Goal: Check status: Check status

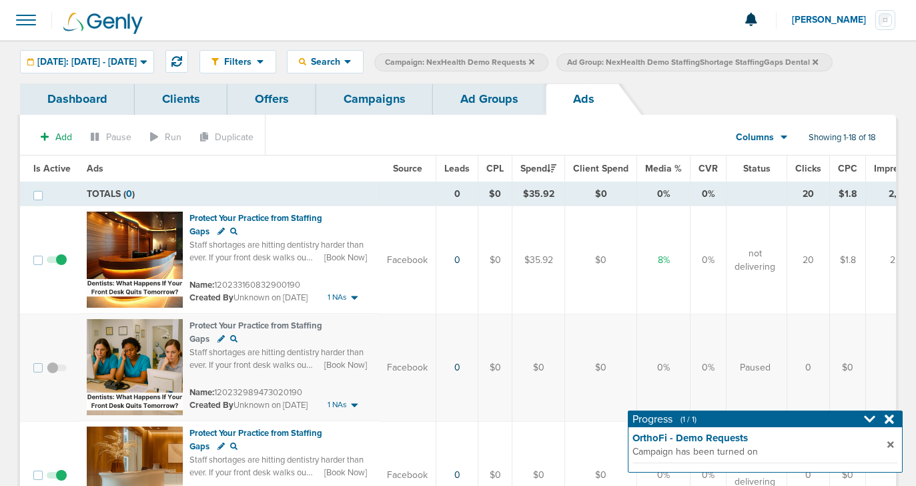
click at [346, 107] on link "Campaigns" at bounding box center [374, 98] width 117 height 31
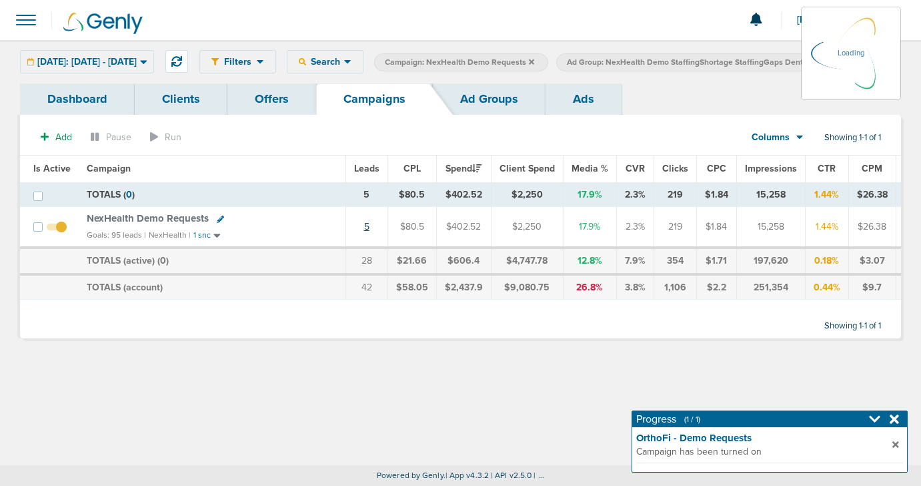
click at [364, 228] on link "5" at bounding box center [366, 226] width 5 height 11
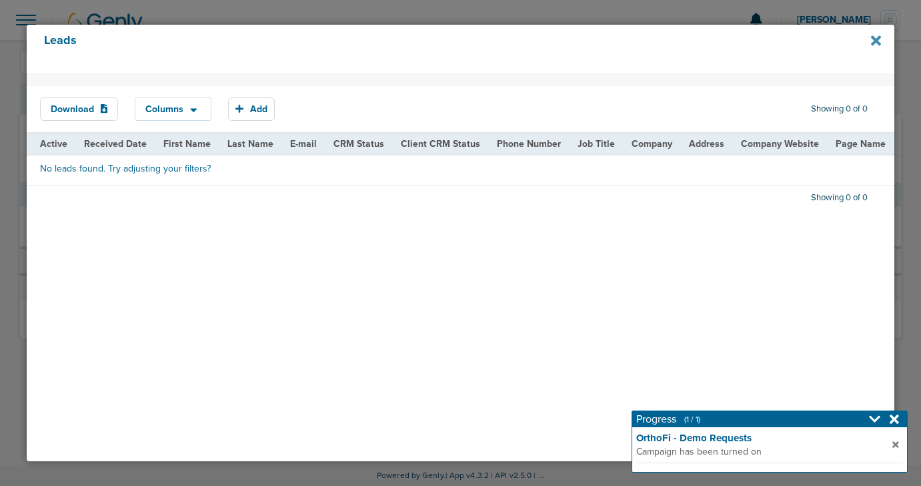
click at [873, 42] on icon at bounding box center [876, 40] width 10 height 10
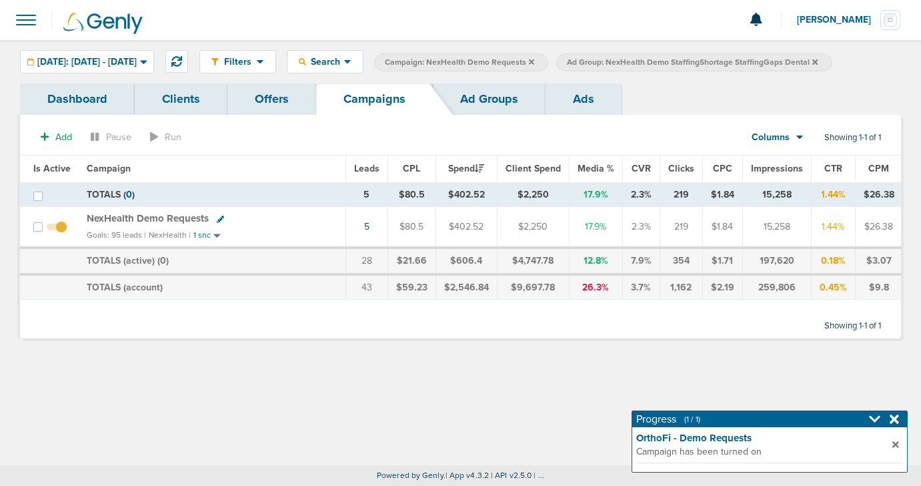
click at [818, 61] on icon at bounding box center [815, 61] width 5 height 5
click at [364, 227] on link "5" at bounding box center [366, 226] width 5 height 11
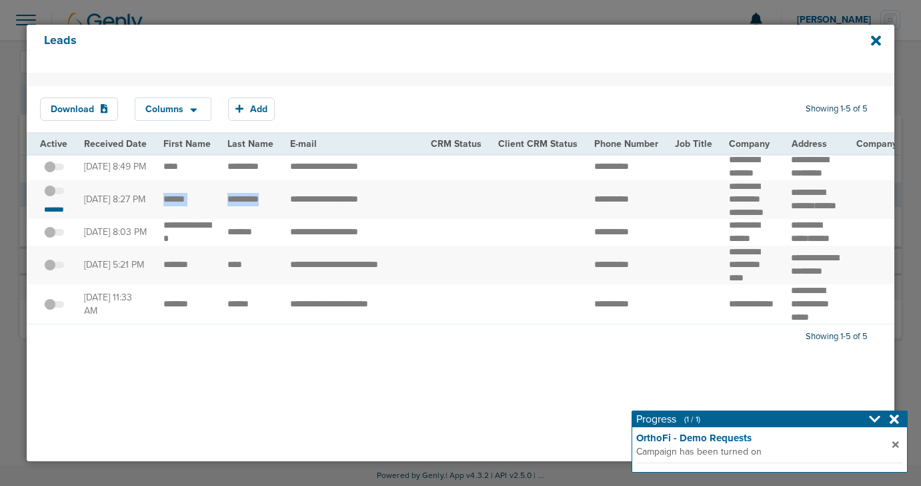
drag, startPoint x: 160, startPoint y: 217, endPoint x: 278, endPoint y: 219, distance: 117.4
copy tr "*********"
click at [877, 43] on icon at bounding box center [876, 40] width 10 height 15
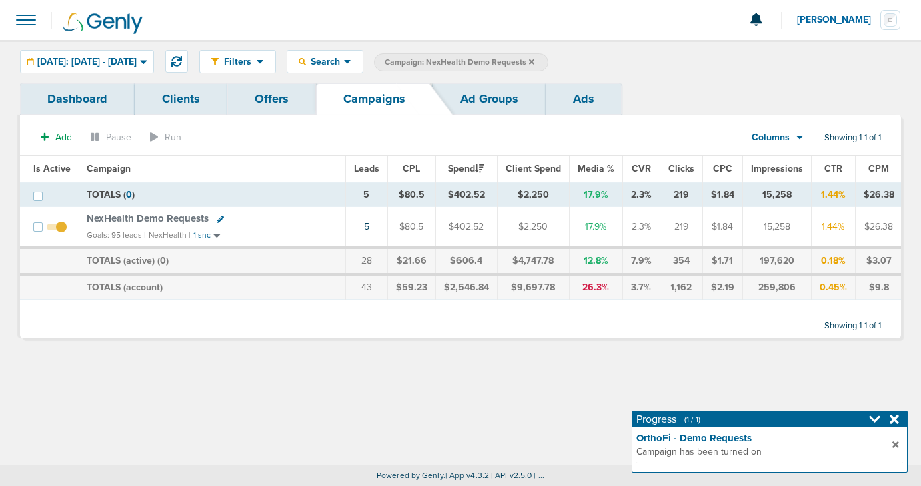
click at [534, 60] on icon at bounding box center [531, 61] width 5 height 5
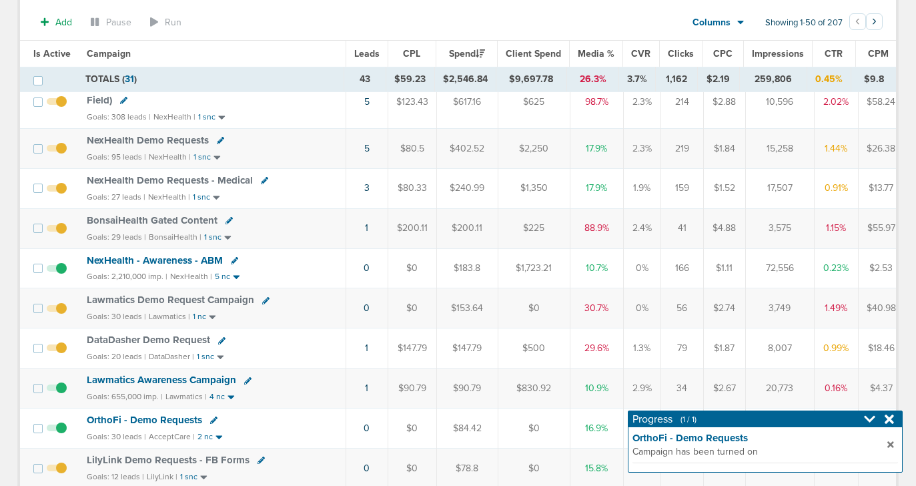
scroll to position [139, 0]
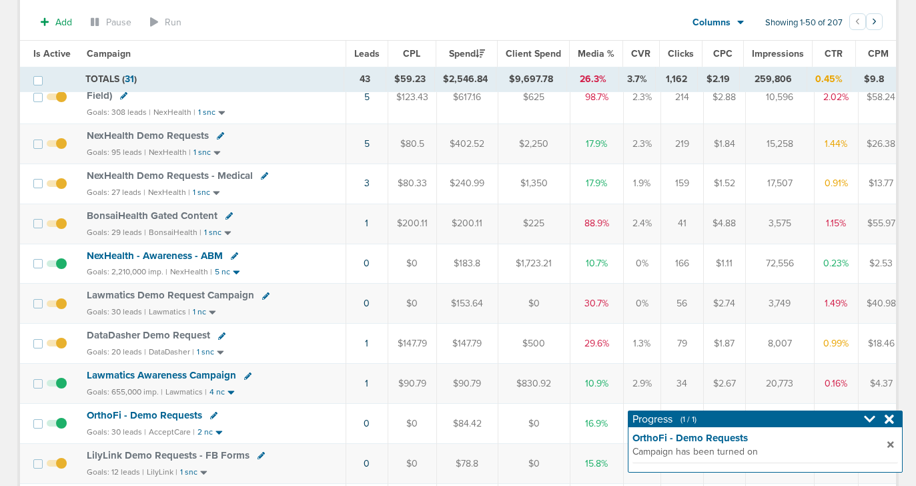
click at [187, 334] on span "DataDasher Demo Request" at bounding box center [148, 335] width 123 height 12
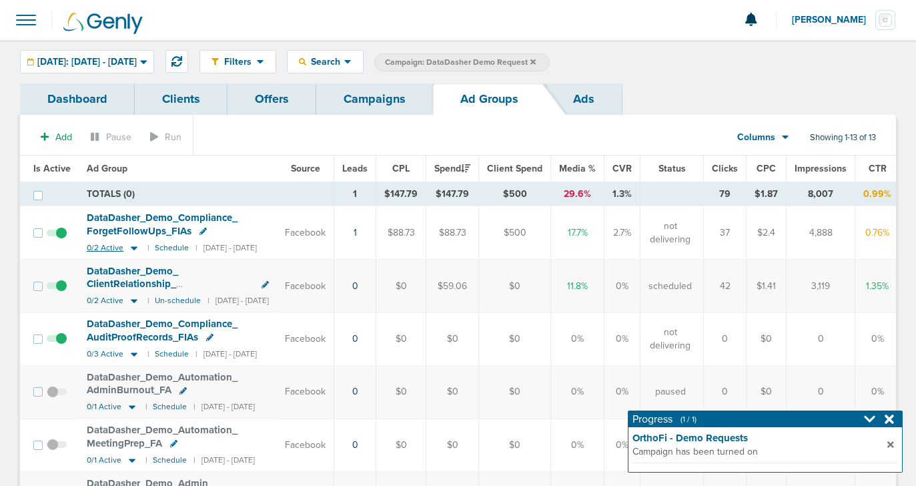
click at [132, 247] on icon at bounding box center [134, 248] width 7 height 4
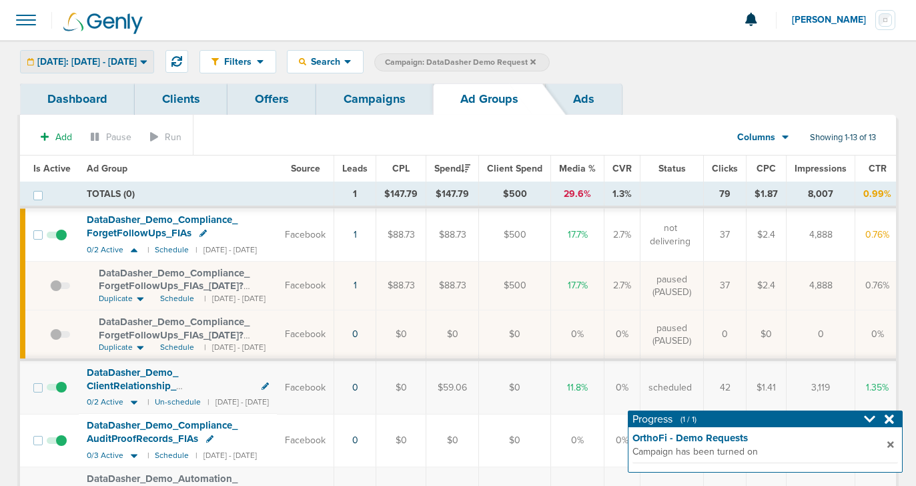
click at [131, 63] on span "[DATE]: [DATE] - [DATE]" at bounding box center [86, 61] width 99 height 9
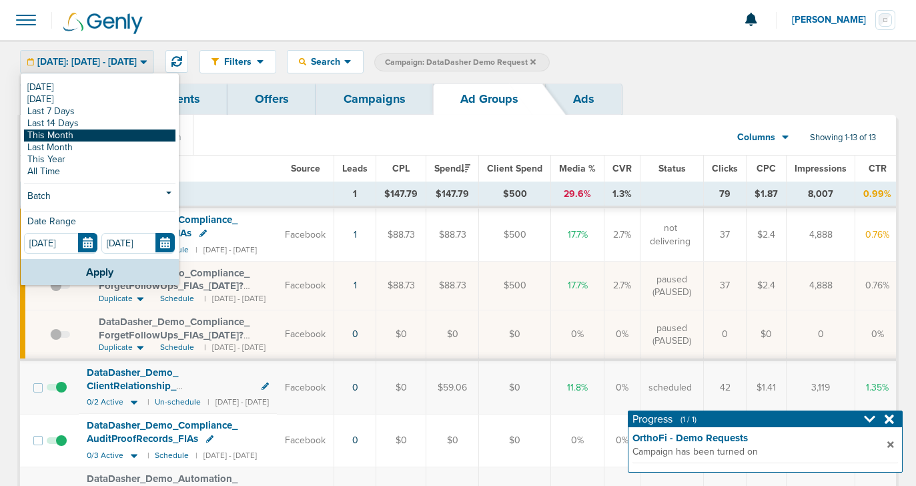
click at [102, 135] on link "This Month" at bounding box center [99, 135] width 151 height 12
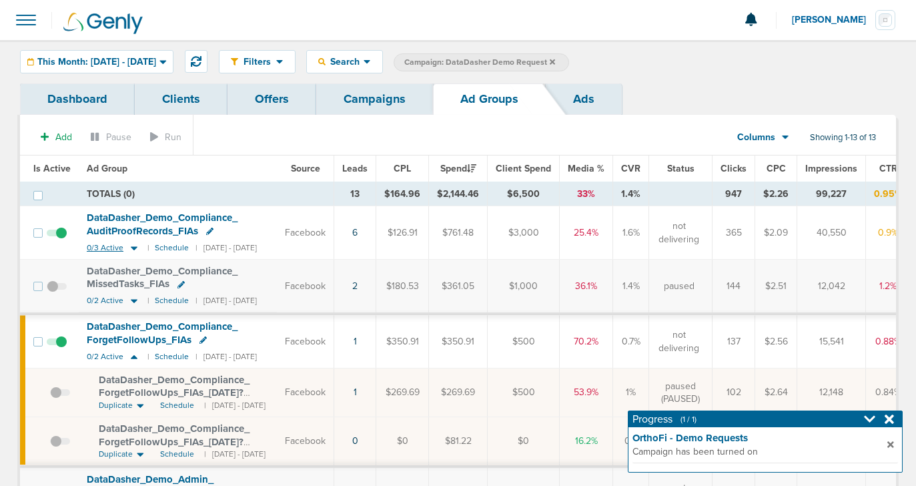
click at [135, 247] on icon at bounding box center [133, 247] width 13 height 11
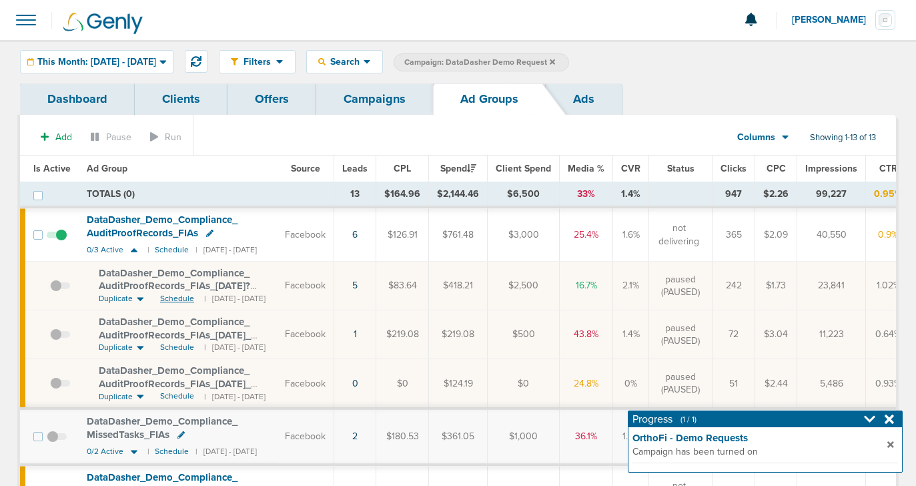
click at [175, 299] on span "Schedule" at bounding box center [177, 298] width 34 height 11
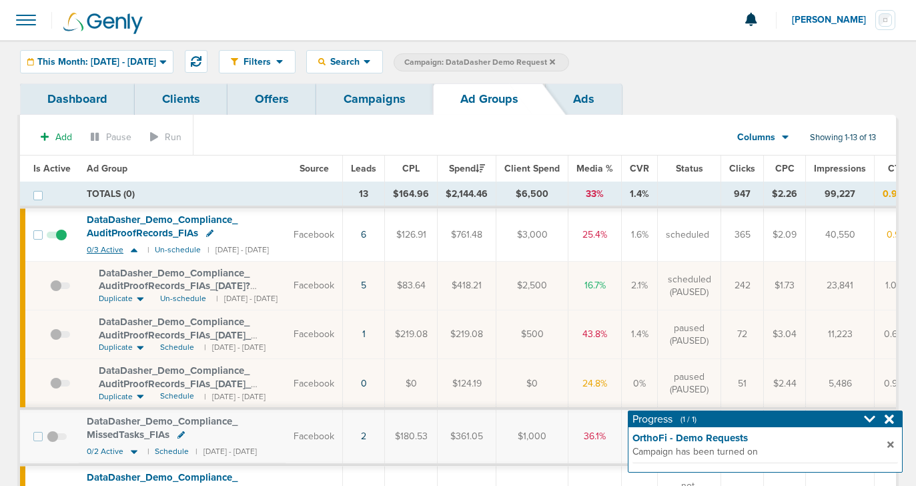
click at [135, 253] on icon at bounding box center [133, 249] width 13 height 11
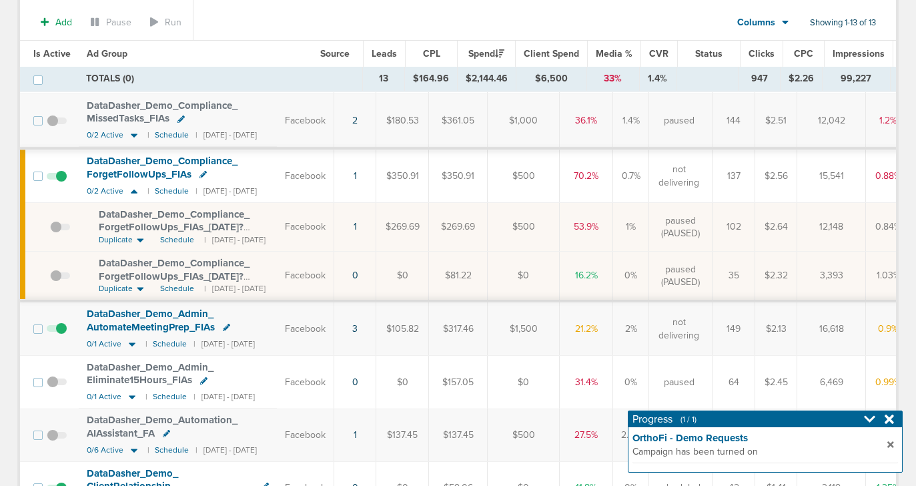
scroll to position [175, 0]
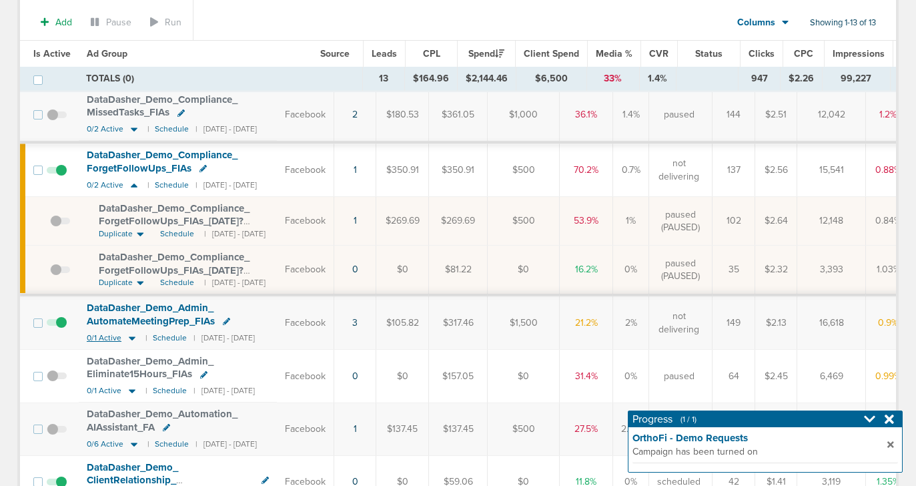
click at [133, 336] on icon at bounding box center [132, 338] width 7 height 4
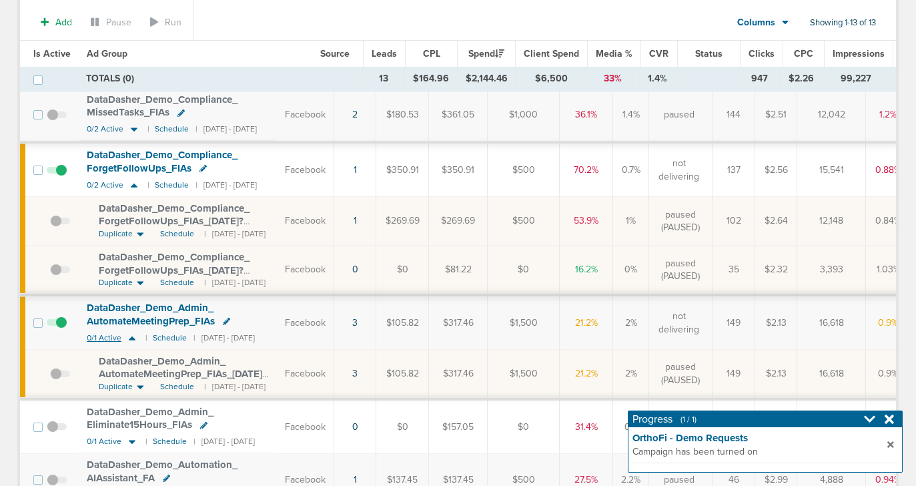
click at [133, 336] on icon at bounding box center [131, 337] width 13 height 11
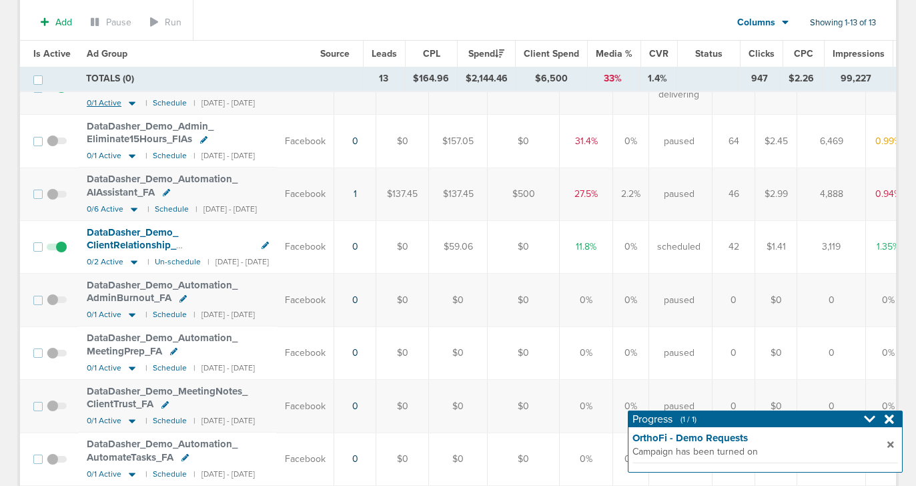
scroll to position [415, 0]
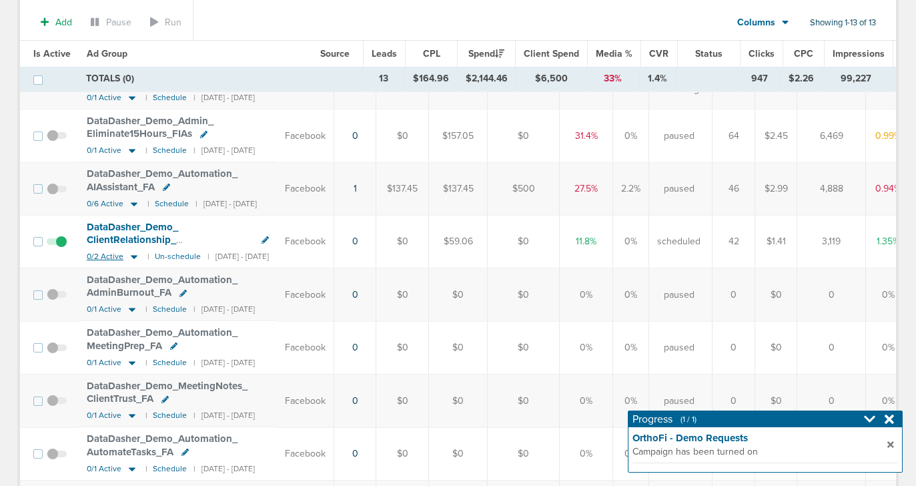
click at [137, 253] on icon at bounding box center [133, 256] width 13 height 11
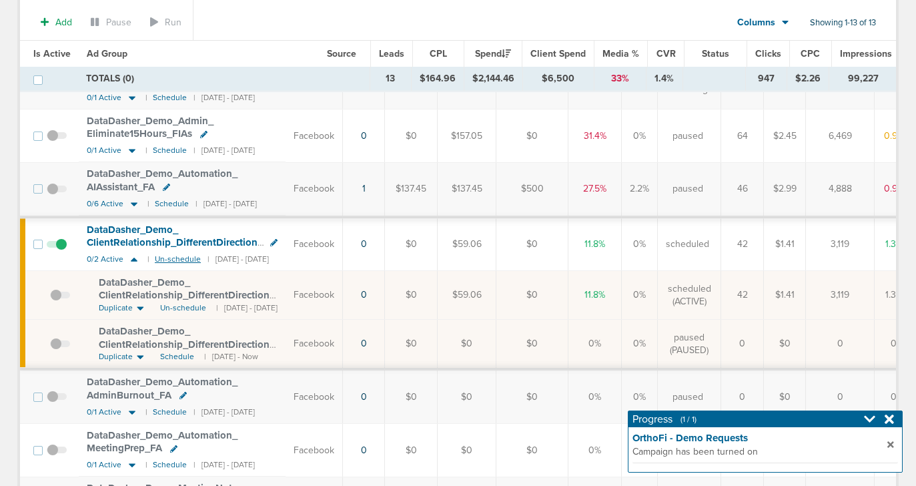
click at [182, 260] on small "Un-schedule" at bounding box center [178, 259] width 46 height 10
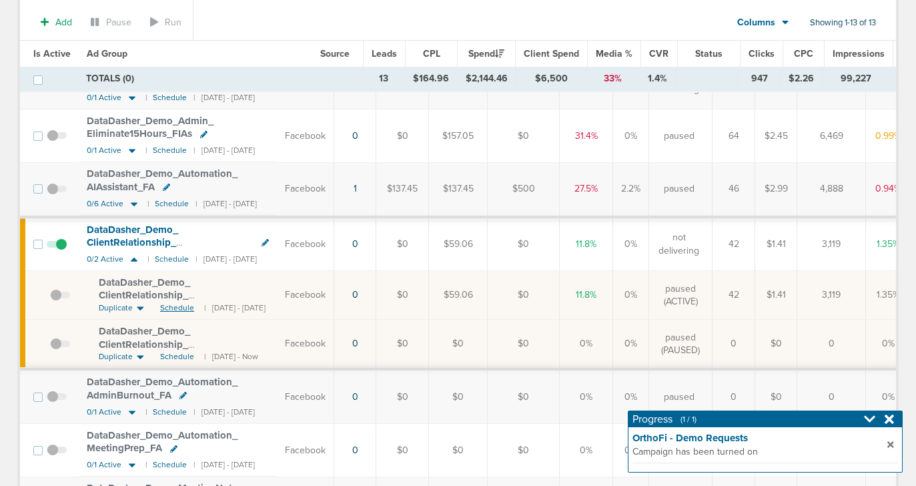
click at [175, 306] on span "Schedule" at bounding box center [177, 307] width 34 height 11
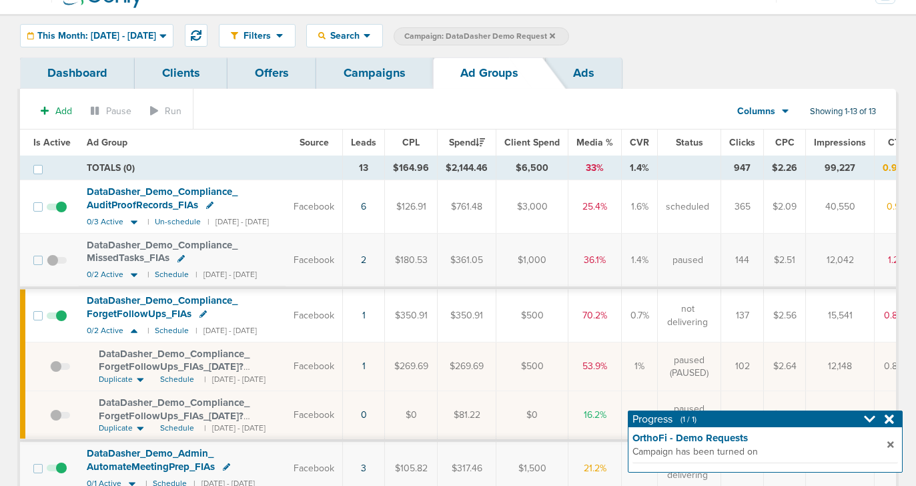
scroll to position [0, 0]
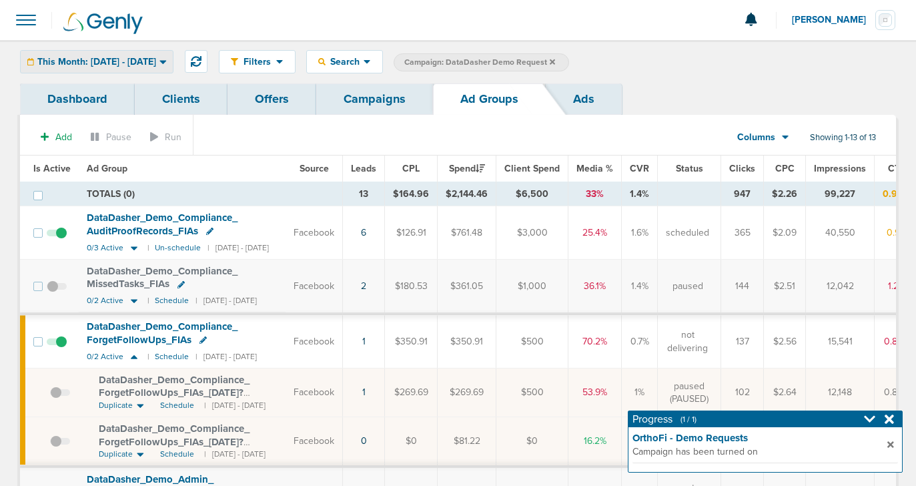
click at [155, 57] on span "This Month: [DATE] - [DATE]" at bounding box center [96, 61] width 119 height 9
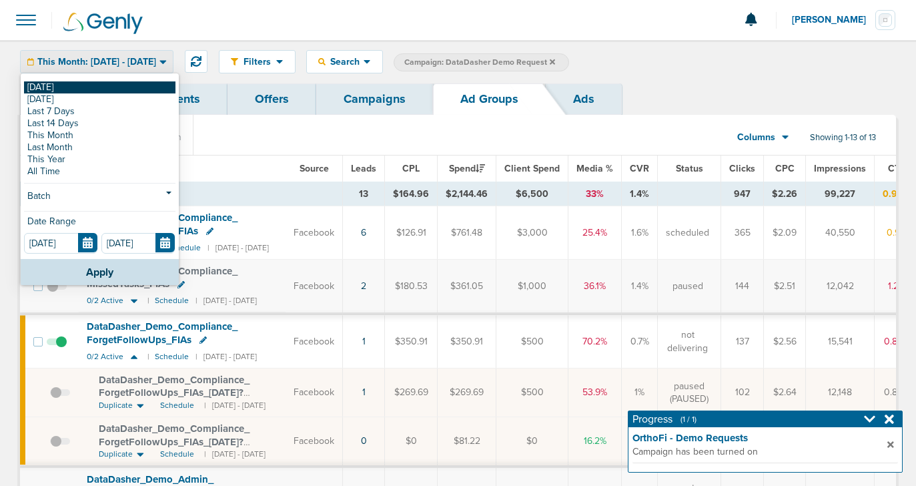
click at [144, 89] on link "[DATE]" at bounding box center [99, 87] width 151 height 12
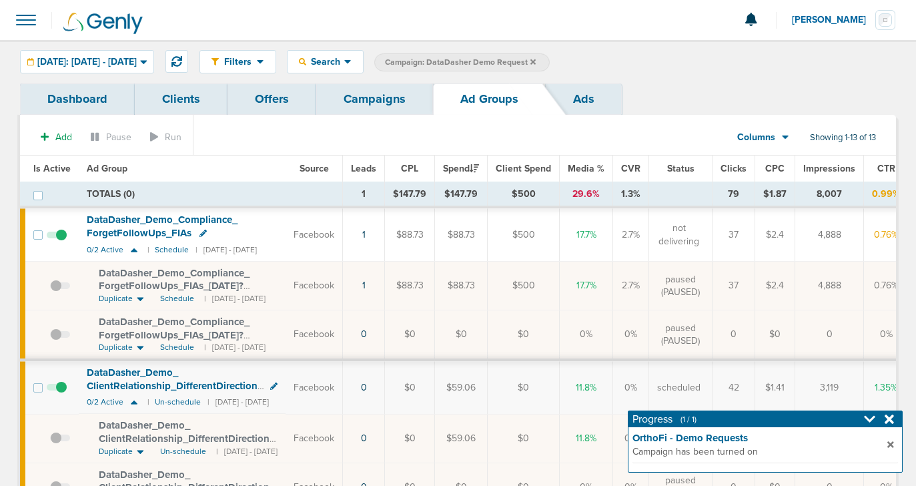
click at [386, 92] on link "Campaigns" at bounding box center [374, 98] width 117 height 31
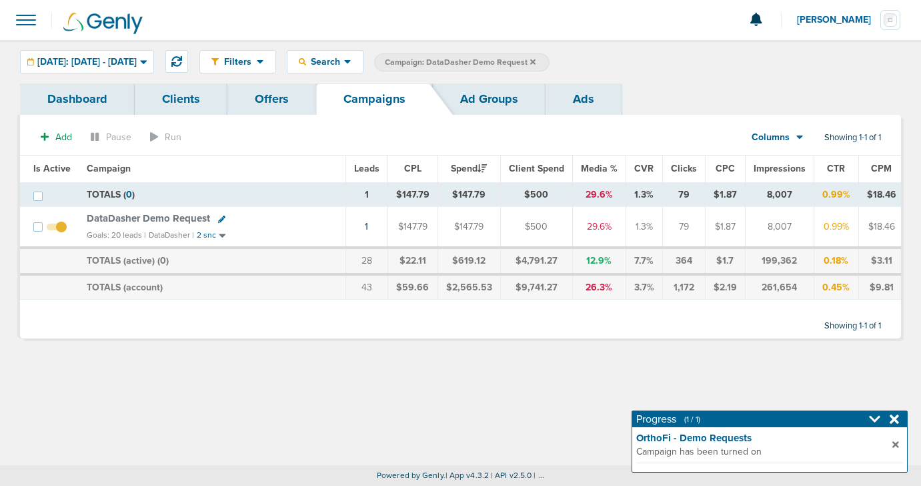
click at [536, 61] on icon at bounding box center [532, 61] width 5 height 5
